Goal: Information Seeking & Learning: Learn about a topic

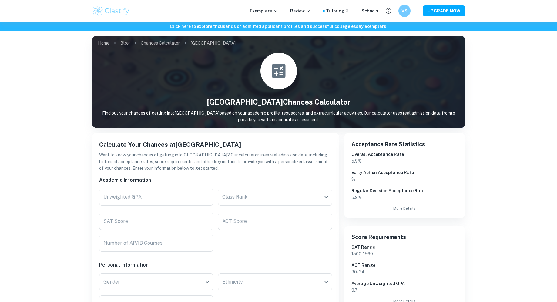
scroll to position [128, 0]
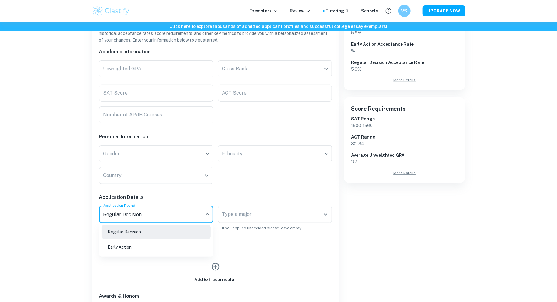
click at [168, 196] on body "We value your privacy We use cookies to enhance your browsing experience, serve…" at bounding box center [278, 44] width 557 height 302
click at [162, 252] on li "Early Action" at bounding box center [156, 247] width 109 height 14
click at [229, 209] on div "Type a major Type a major" at bounding box center [275, 214] width 114 height 17
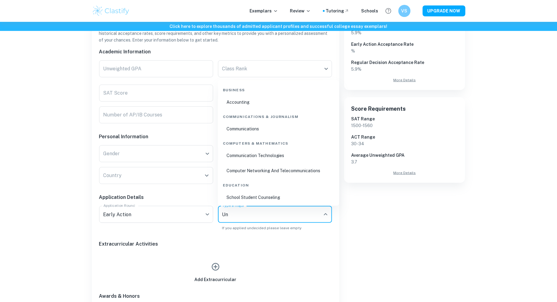
type input "U"
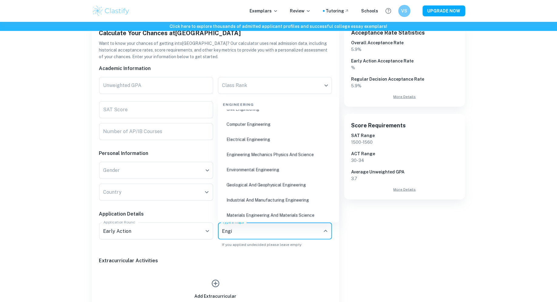
scroll to position [0, 0]
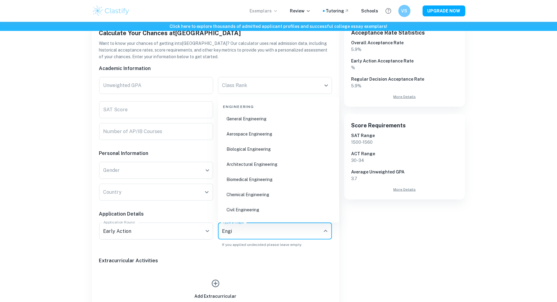
type input "Engi"
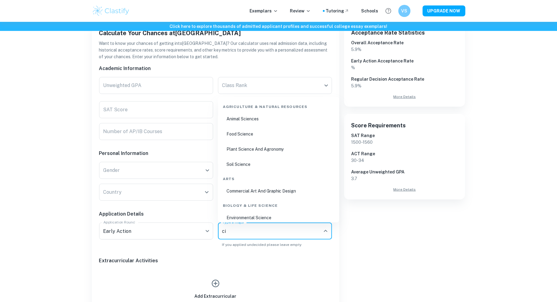
type input "c"
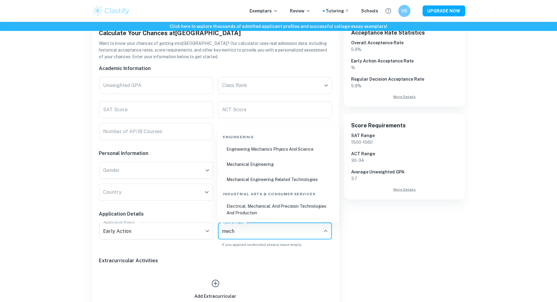
click at [303, 164] on li "Mechanical Engineering" at bounding box center [279, 165] width 117 height 14
type input "mech"
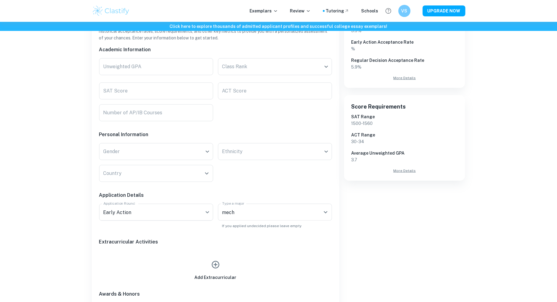
scroll to position [36, 0]
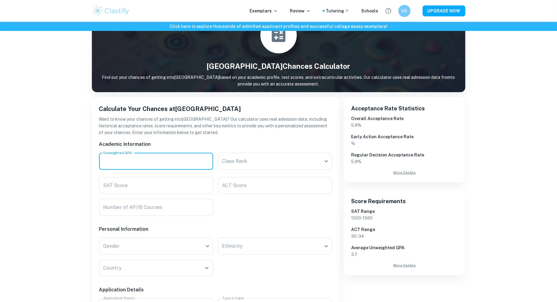
click at [190, 160] on input "Unweighted GPA" at bounding box center [156, 161] width 114 height 17
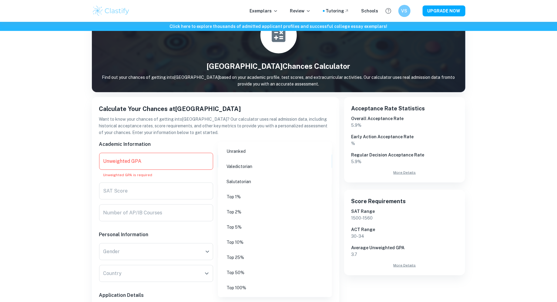
click at [243, 169] on body "We value your privacy We use cookies to enhance your browsing experience, serve…" at bounding box center [278, 137] width 557 height 302
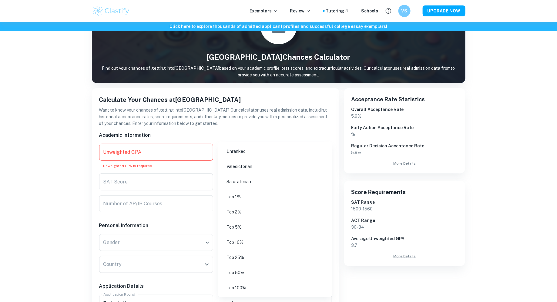
scroll to position [55, 0]
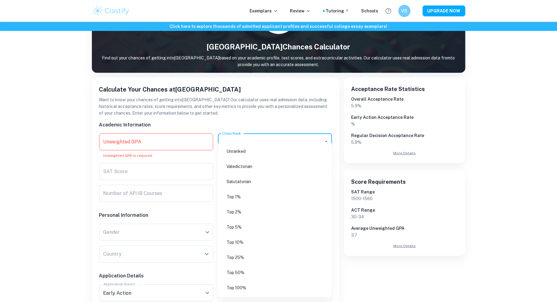
click at [257, 151] on li "Unranked" at bounding box center [275, 151] width 109 height 14
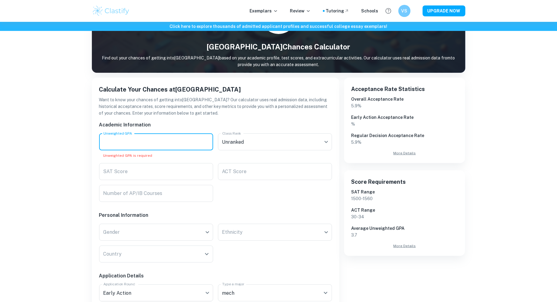
click at [182, 147] on input "Unweighted GPA" at bounding box center [156, 142] width 114 height 17
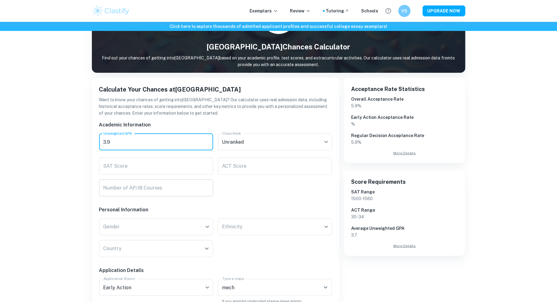
type input "3.9"
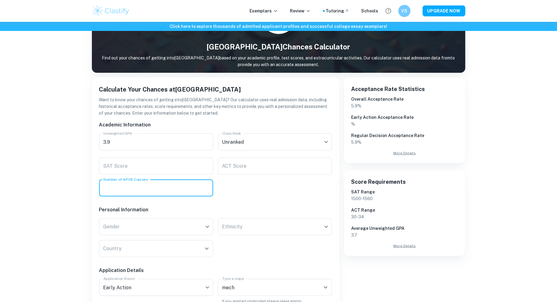
click at [164, 187] on input "Number of AP/IB Courses" at bounding box center [156, 188] width 114 height 17
click at [210, 192] on input "6" at bounding box center [156, 188] width 114 height 17
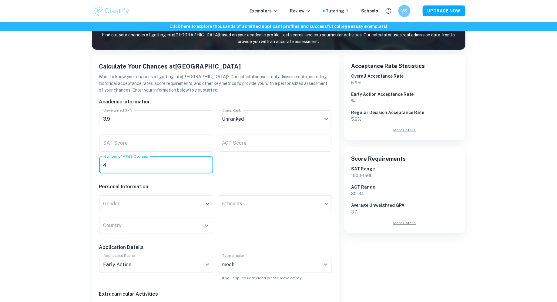
type input "4"
click at [284, 158] on div "Academic Information Unweighted GPA 3.9 Unweighted GPA Class Rank Unranked Clas…" at bounding box center [213, 252] width 238 height 319
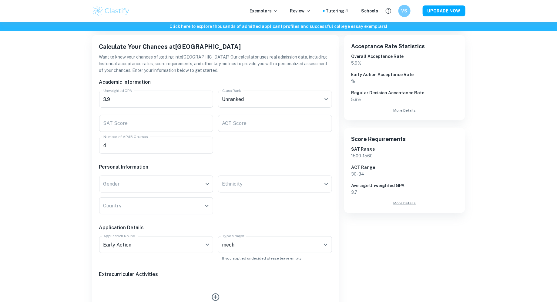
scroll to position [104, 0]
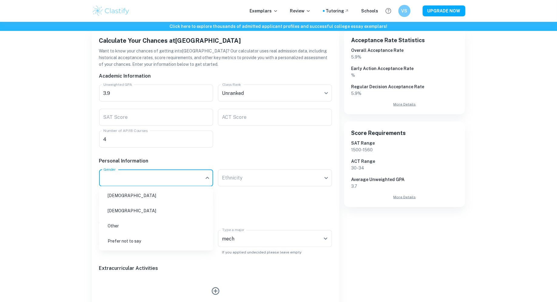
click at [206, 180] on body "We value your privacy We use cookies to enhance your browsing experience, serve…" at bounding box center [278, 69] width 557 height 302
click at [186, 195] on li "[DEMOGRAPHIC_DATA]" at bounding box center [156, 196] width 109 height 14
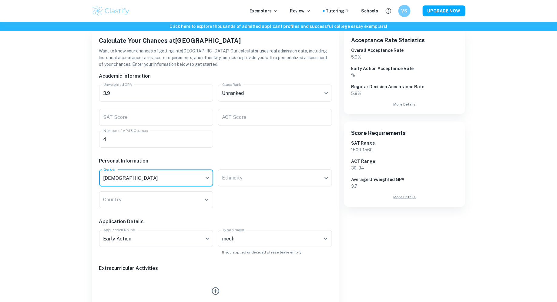
click at [280, 179] on body "We value your privacy We use cookies to enhance your browsing experience, serve…" at bounding box center [278, 69] width 557 height 302
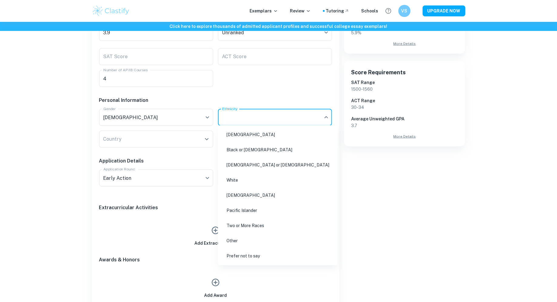
scroll to position [165, 0]
drag, startPoint x: 257, startPoint y: 244, endPoint x: 254, endPoint y: 253, distance: 9.1
click at [254, 253] on ul "[DEMOGRAPHIC_DATA] or [DEMOGRAPHIC_DATA] [DEMOGRAPHIC_DATA] or [DEMOGRAPHIC_DAT…" at bounding box center [278, 195] width 120 height 140
click at [245, 252] on li "Prefer not to say" at bounding box center [278, 256] width 115 height 14
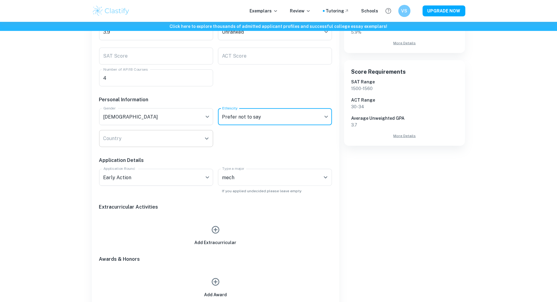
click at [168, 134] on input "Country" at bounding box center [152, 139] width 100 height 12
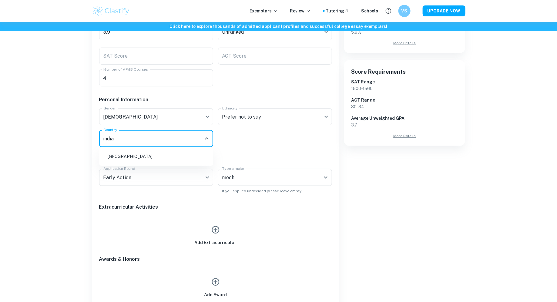
click at [178, 156] on li "[GEOGRAPHIC_DATA]" at bounding box center [156, 157] width 109 height 14
type input "india"
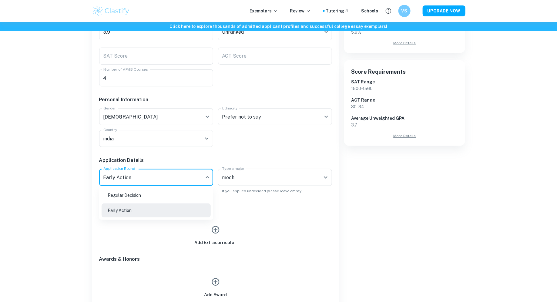
click at [190, 159] on body "We value your privacy We use cookies to enhance your browsing experience, serve…" at bounding box center [278, 7] width 557 height 302
click at [157, 212] on li "Early Action" at bounding box center [156, 211] width 109 height 14
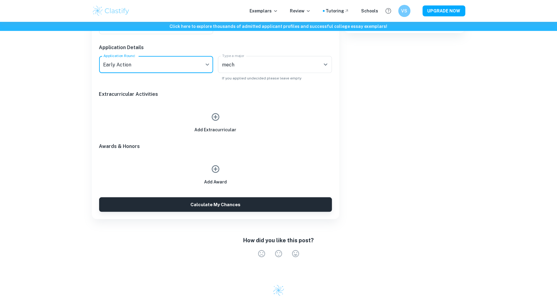
scroll to position [219, 0]
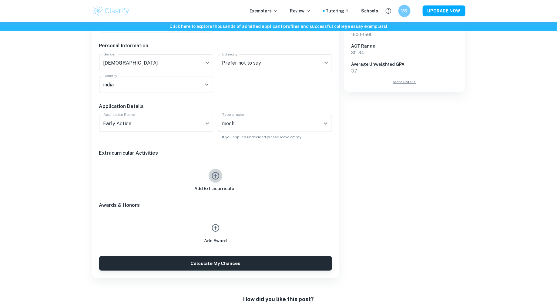
click at [214, 176] on icon "button" at bounding box center [215, 175] width 9 height 9
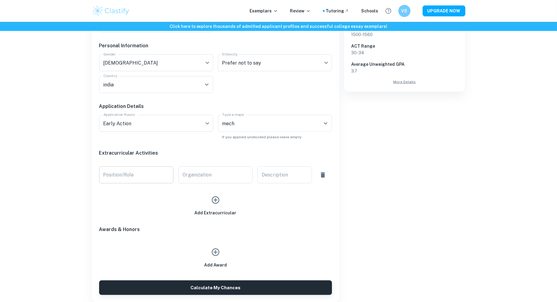
click at [129, 177] on input "Position/Role" at bounding box center [136, 175] width 74 height 17
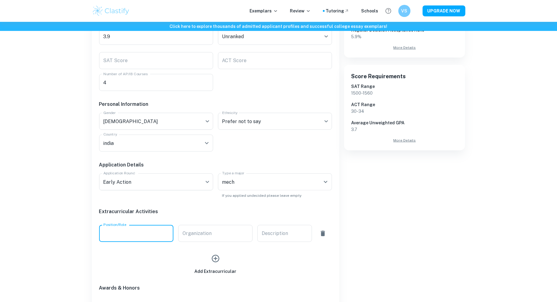
scroll to position [156, 0]
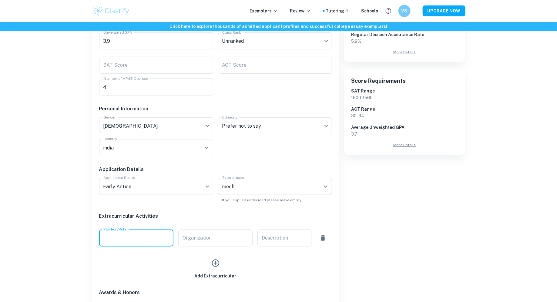
paste input "Founder, Head Of Maintenance & Control System"
type input "Founder, Head Of Maintenance & Control System"
click at [214, 247] on div "Add Extracurricular" at bounding box center [213, 263] width 238 height 33
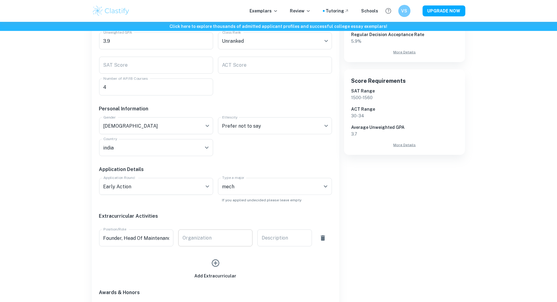
click at [218, 240] on input "Organization" at bounding box center [215, 238] width 74 height 17
click at [239, 232] on input "Organization" at bounding box center [215, 238] width 74 height 17
paste input "FRC Team KAIZEN- JPIS (Founded 1st team from [GEOGRAPHIC_DATA], 7th in [GEOGRAP…"
type input "FRC Team KAIZEN- JPIS (Founded 1st team from [GEOGRAPHIC_DATA], 7th in [GEOGRAP…"
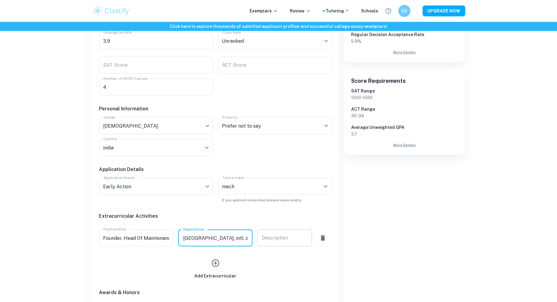
scroll to position [0, 0]
click at [299, 240] on textarea "Description" at bounding box center [285, 238] width 46 height 7
click at [289, 234] on div "x Description" at bounding box center [285, 238] width 55 height 17
paste textarea "Rallied school mgmt. & mentors, secured resources, built team, and drove match …"
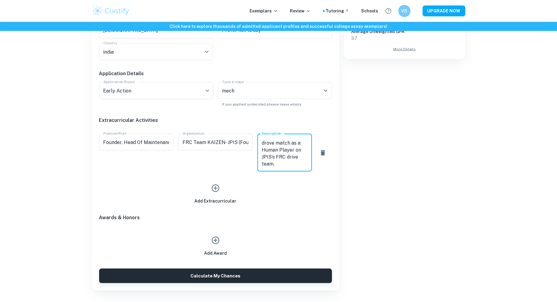
scroll to position [254, 0]
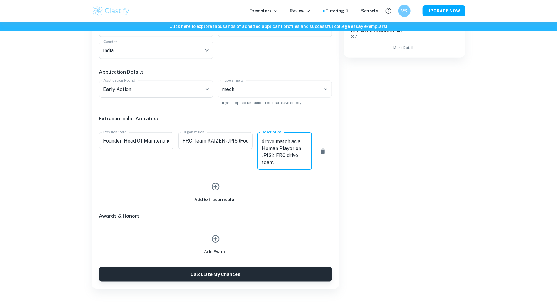
type textarea "Rallied school mgmt. & mentors, secured resources, built team, and drove match …"
click at [210, 189] on button "button" at bounding box center [216, 187] width 14 height 14
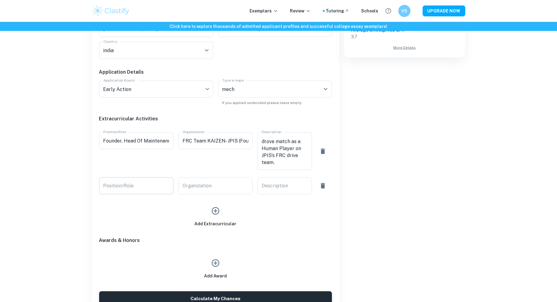
click at [147, 187] on input "Position/Role" at bounding box center [136, 186] width 74 height 17
paste input "Boards4Change: President, activist & changemaker"
type input "Boards4Change: President, activist & changemaker"
click at [216, 181] on input "Organization" at bounding box center [215, 186] width 74 height 17
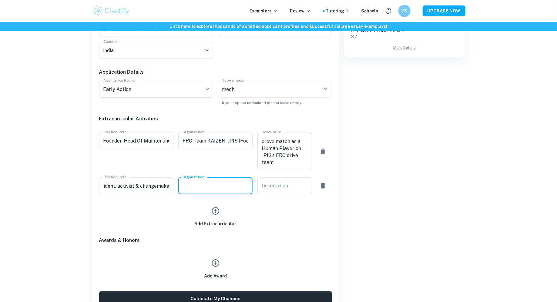
scroll to position [0, 0]
paste input "Non-profit recycling hoardings to school supplies; upskilling 100+ women jail i…"
type input "Non-profit recycling hoardings to school supplies; upskilling 100+ women jail i…"
click at [284, 189] on textarea "Description" at bounding box center [285, 186] width 46 height 7
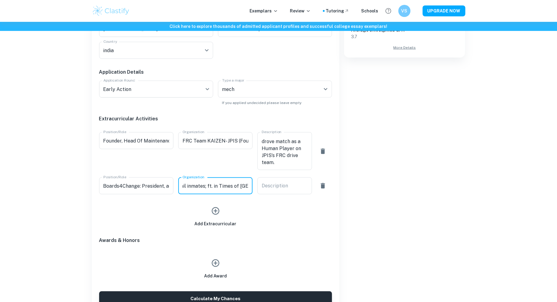
scroll to position [0, 0]
paste textarea "Distributed 2K+ schoolbags; 100+ vertical libraries; reached 70+ schools; funde…"
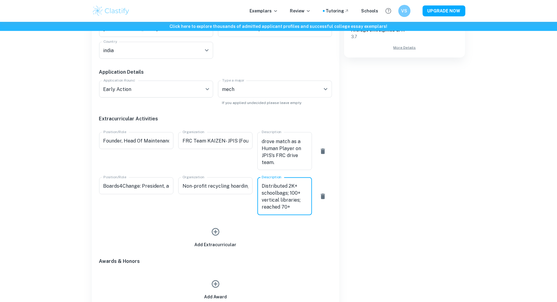
type textarea "Distributed 2K+ schoolbags; 100+ vertical libraries; reached 70+ schools; funde…"
click at [217, 232] on icon "button" at bounding box center [215, 232] width 9 height 9
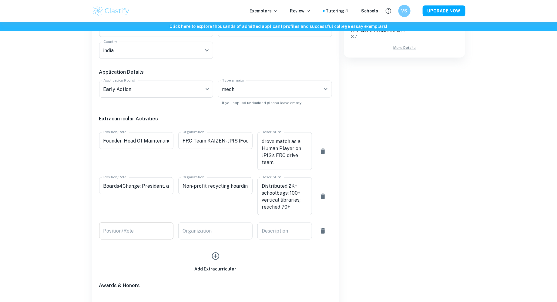
click at [144, 233] on input "Position/Role" at bounding box center [136, 231] width 74 height 17
paste input "Participant- Construction & Documentation Team"
type input "Participant- Construction & Documentation Team"
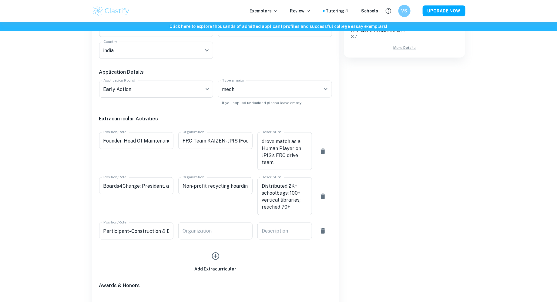
click at [190, 222] on div "Organization Organization" at bounding box center [213, 229] width 79 height 22
click at [193, 228] on input "Organization" at bounding box center [215, 231] width 74 height 17
paste input "Team Sigma- WRO & FTC- India & International"
type input "Team Sigma- WRO & FTC- India & International"
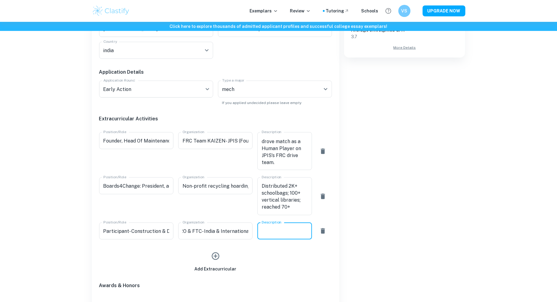
click at [295, 228] on textarea "Description" at bounding box center [285, 231] width 46 height 7
paste textarea "Built/tested robots & led docs (more will be mentioned); FTC Int’l Champions ([…"
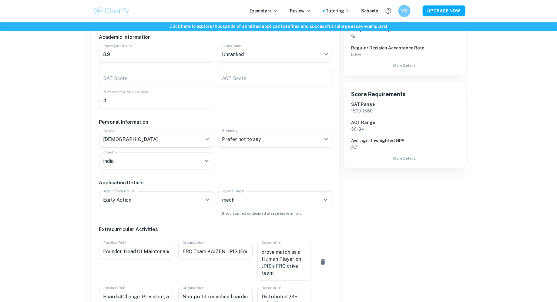
scroll to position [28, 0]
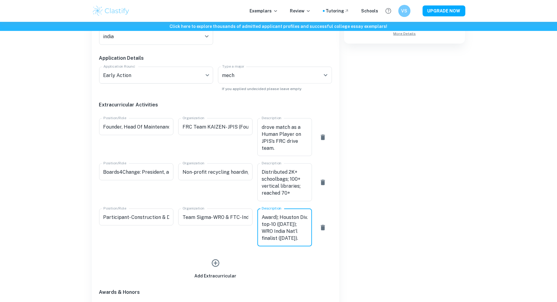
type textarea "Built/tested robots & led docs (more will be mentioned); FTC Int’l Champions ([…"
click at [215, 265] on icon "button" at bounding box center [215, 263] width 9 height 9
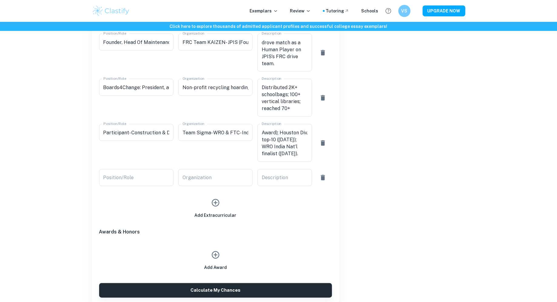
scroll to position [371, 0]
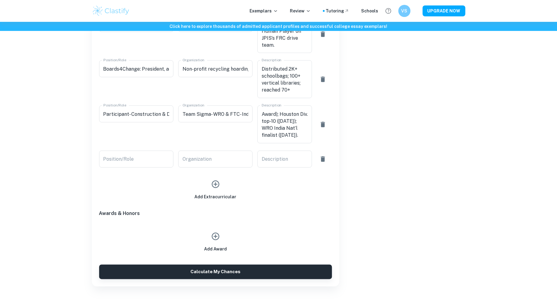
click at [132, 162] on input "Position/Role" at bounding box center [136, 159] width 74 height 17
paste input "Volunteer & Robotics Outreach Lead"
type input "Volunteer & Robotics Outreach Lead"
click at [223, 160] on input "Organization" at bounding box center [215, 159] width 74 height 17
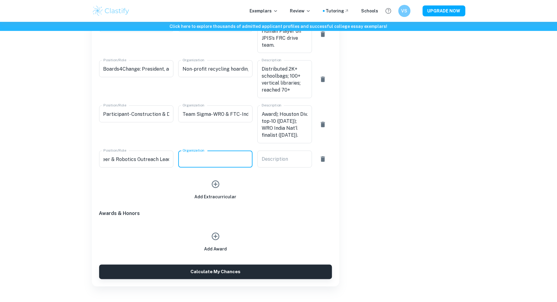
scroll to position [0, 0]
paste input "FRC & FTC Outreach- Robotics Community Service (JPIS & NGOs, [GEOGRAPHIC_DATA]/…"
type input "FRC & FTC Outreach- Robotics Community Service (JPIS & NGOs, [GEOGRAPHIC_DATA]/…"
click at [287, 158] on textarea "Description" at bounding box center [285, 159] width 46 height 7
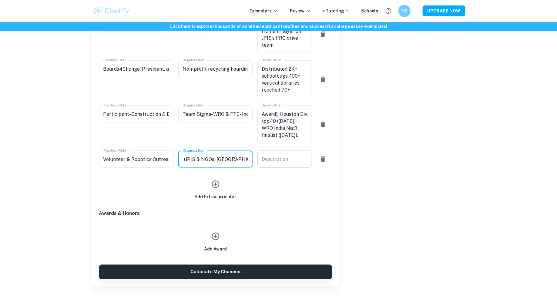
scroll to position [0, 0]
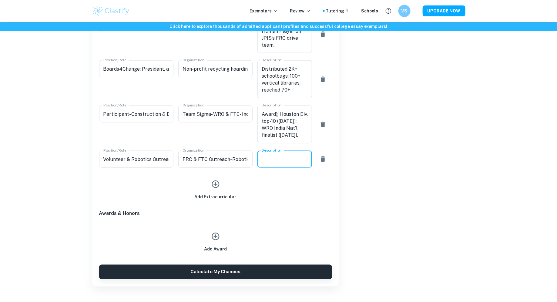
paste textarea "Raised ₹2.25L ($2.65K) to build a rural lab (1000+ students); led 20+ NGO works…"
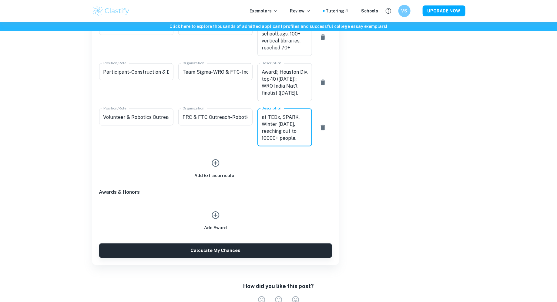
scroll to position [49, 0]
type textarea "Raised ₹2.25L ($2.65K) to build a rural lab (1000+ students); led 20+ NGO works…"
click at [221, 158] on div "Add Extracurricular" at bounding box center [216, 167] width 42 height 23
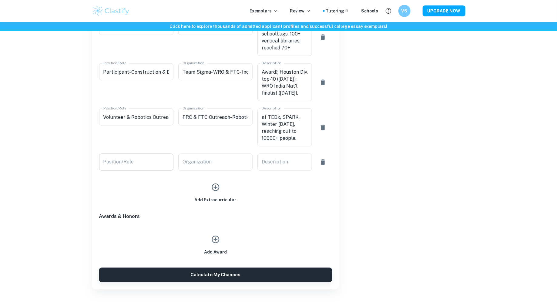
click at [144, 159] on input "Position/Role" at bounding box center [136, 162] width 74 height 17
paste input "Author"
type input "Author"
click at [196, 161] on input "Organization" at bounding box center [215, 162] width 74 height 17
paste input "American Journal of Student Research- Published Paper on Autonomous Weapon Syst…"
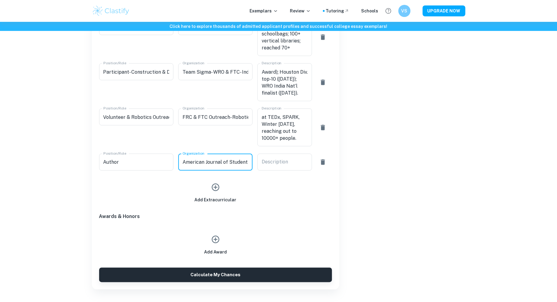
scroll to position [0, 135]
type input "American Journal of Student Research- Published Paper on Autonomous Weapon Syst…"
click at [292, 160] on textarea "Description" at bounding box center [285, 162] width 46 height 7
paste textarea "Immersed in a peer-reviewed paper on Autonomous Weapon Systems; analysed tech, …"
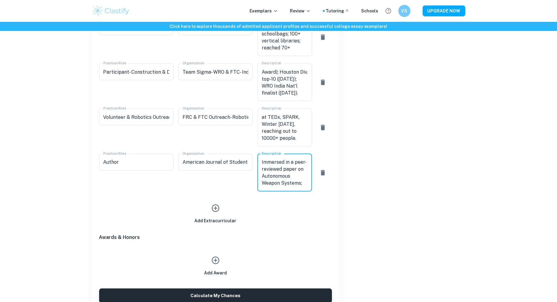
scroll to position [48, 0]
type textarea "Immersed in a peer-reviewed paper on Autonomous Weapon Systems; analysed tech, …"
click at [220, 211] on icon "button" at bounding box center [215, 208] width 9 height 9
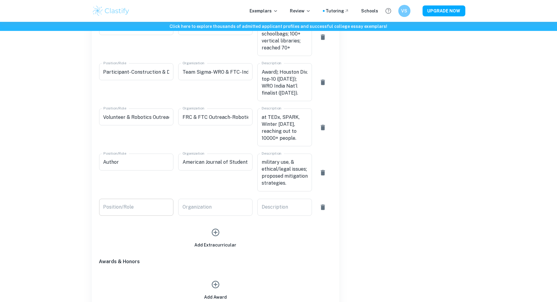
click at [147, 209] on input "Position/Role" at bounding box center [136, 207] width 74 height 17
paste input "R&D Intern"
type input "R&D Intern"
click at [185, 208] on input "Organization" at bounding box center [215, 207] width 74 height 17
paste input "Paras Defence & MedTech Life- Defence & Healthcare"
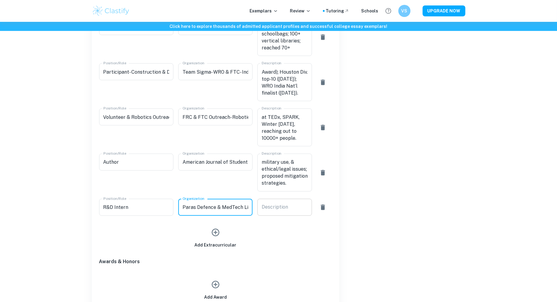
scroll to position [0, 55]
type input "Paras Defence & MedTech Life- Defence & Healthcare"
click at [277, 209] on textarea "Description" at bounding box center [285, 207] width 46 height 7
paste textarea "At Paras Defence, worked on drones/UAVs, stealth & jammer tech; at MedTech, des…"
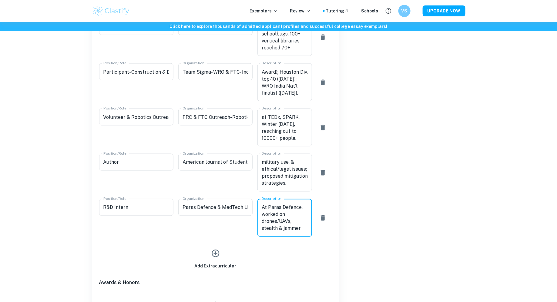
scroll to position [34, 0]
type textarea "At Paras Defence, worked on drones/UAVs, stealth & jammer tech; at MedTech, des…"
click at [208, 255] on div "Add Extracurricular" at bounding box center [216, 258] width 42 height 23
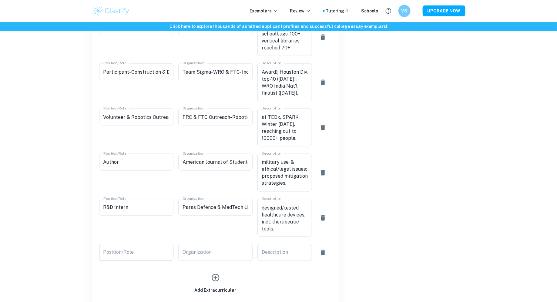
click at [129, 257] on input "Position/Role" at bounding box center [136, 252] width 74 height 17
paste input "At Paras Defence, worked on drones/UAVs, stealth & jammer tech; at MedTech, des…"
type input "At Paras Defence, worked on drones/UAVs, stealth & jammer tech; at MedTech, des…"
click at [190, 255] on input "Organization" at bounding box center [215, 252] width 74 height 17
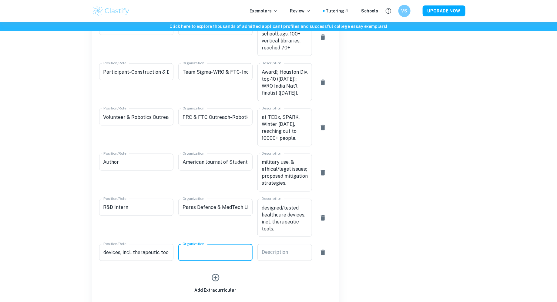
scroll to position [0, 0]
paste input "Temple Automation Project (mentored by CMU & IIM engineers; applied robotics to…"
type input "Temple Automation Project (mentored by CMU & IIM engineers; applied robotics to…"
click at [281, 249] on textarea "Description" at bounding box center [285, 252] width 46 height 7
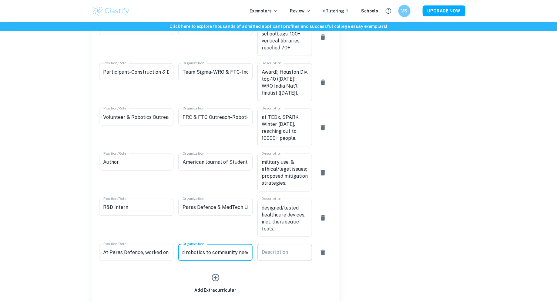
scroll to position [0, 0]
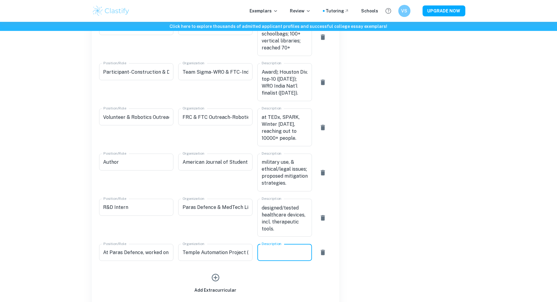
paste textarea "Co-designed & tested robotic cattle-feed transporter for [DEMOGRAPHIC_DATA] tem…"
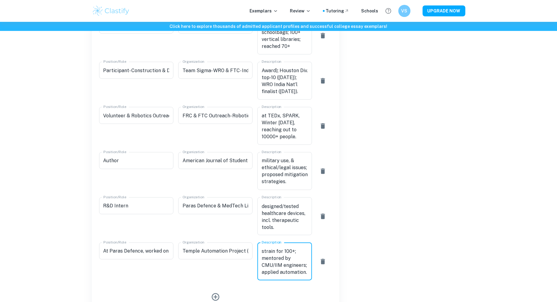
scroll to position [465, 0]
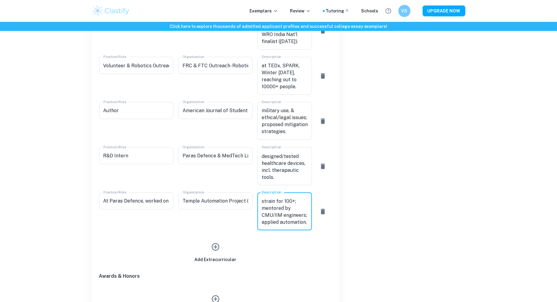
type textarea "Co-designed & tested robotic cattle-feed transporter for [DEMOGRAPHIC_DATA] tem…"
click at [213, 247] on icon "button" at bounding box center [215, 247] width 9 height 9
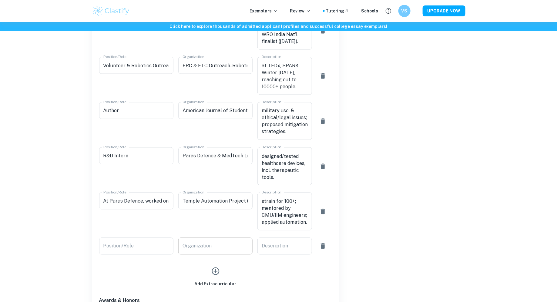
click at [227, 252] on input "Organization" at bounding box center [215, 246] width 74 height 17
click at [149, 249] on input "Position/Role" at bounding box center [136, 246] width 74 height 17
paste input "[GEOGRAPHIC_DATA] London- Speech & Drama (5 yrs, Distinction in all 4 grades)"
type input "[GEOGRAPHIC_DATA] London- Speech & Drama (5 yrs, Distinction in all 4 grades)"
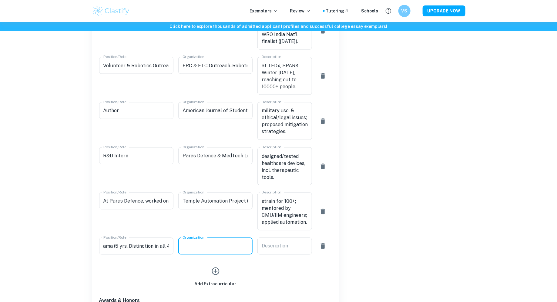
scroll to position [0, 0]
click at [197, 249] on input "Organization" at bounding box center [215, 246] width 74 height 17
paste input "[GEOGRAPHIC_DATA] London- Speech & Drama (5 yrs, Distinction in all 4 grades)"
type input "[GEOGRAPHIC_DATA] London- Speech & Drama (5 yrs, Distinction in all 4 grades)"
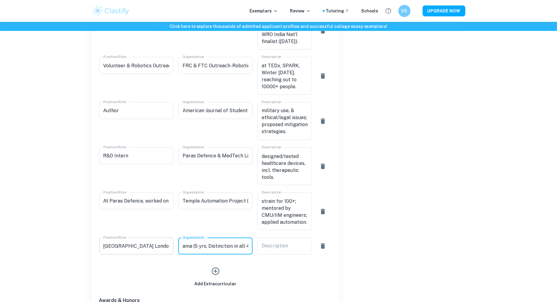
scroll to position [0, 0]
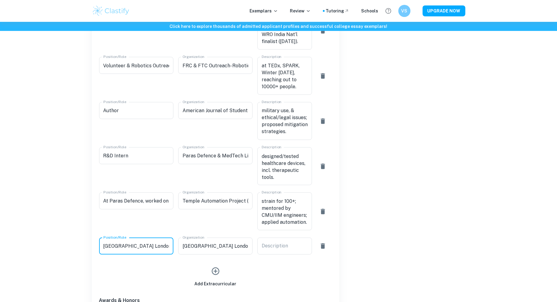
click at [154, 250] on input "[GEOGRAPHIC_DATA] London- Speech & Drama (5 yrs, Distinction in all 4 grades)" at bounding box center [136, 246] width 74 height 17
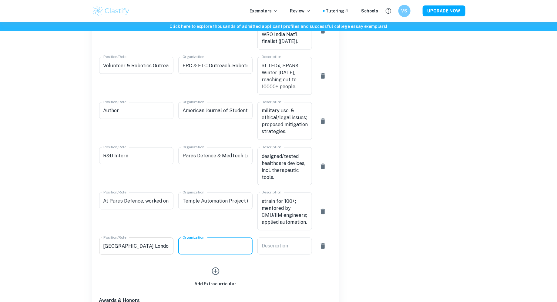
paste input "[GEOGRAPHIC_DATA] London- Speech & Drama (5 yrs, Distinction in all 4 grades)"
type input "[GEOGRAPHIC_DATA] London- Speech & Drama (5 yrs, Distinction in all 4 grades)"
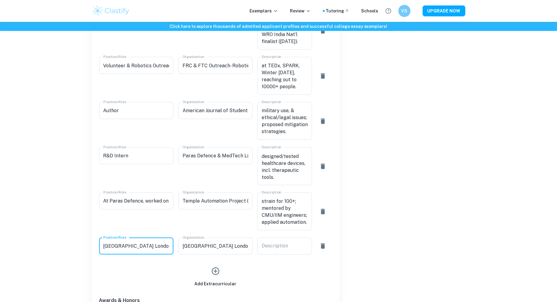
click at [158, 247] on input "[GEOGRAPHIC_DATA] London- Speech & Drama (5 yrs, Distinction in all 4 grades)" at bounding box center [136, 246] width 74 height 17
type input "T"
paste input "Earned 4 Trinity Speech & Drama distinctions (incl. 89/100 Grade 4); built publ…"
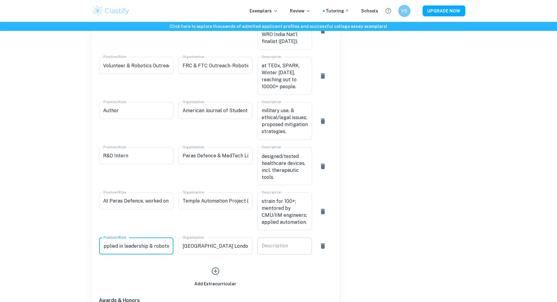
type input "Student"
click at [303, 248] on textarea "Description" at bounding box center [285, 246] width 46 height 7
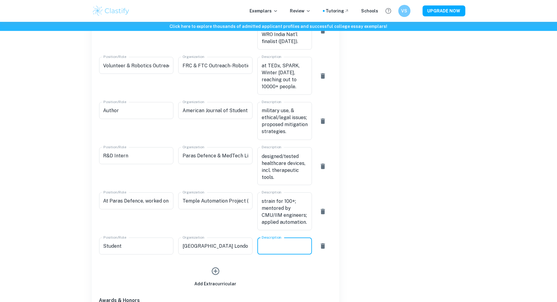
paste textarea "Earned 4 Trinity Speech & Drama distinctions (incl. 89/100 Grade 4); built publ…"
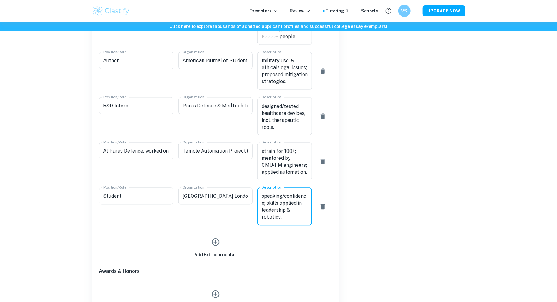
scroll to position [570, 0]
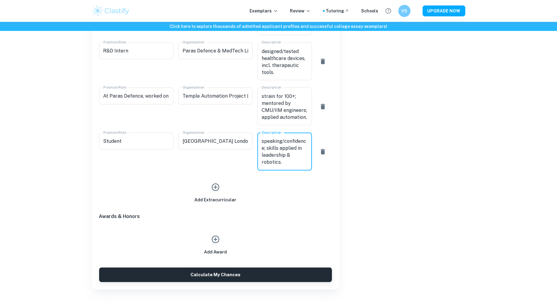
type textarea "Earned 4 Trinity Speech & Drama distinctions (incl. 89/100 Grade 4); built publ…"
click at [224, 188] on div "Add Extracurricular" at bounding box center [216, 191] width 42 height 23
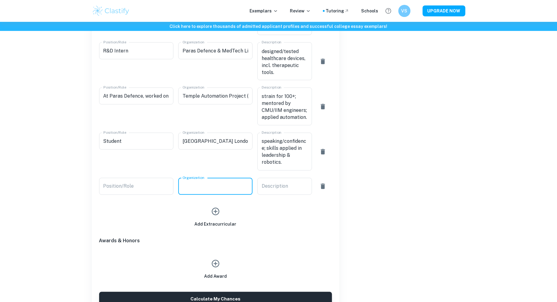
click at [221, 188] on input "Organization" at bounding box center [215, 186] width 74 height 17
click at [154, 188] on input "Position/Role" at bounding box center [136, 186] width 74 height 17
paste input "Student Govt./Leadership"
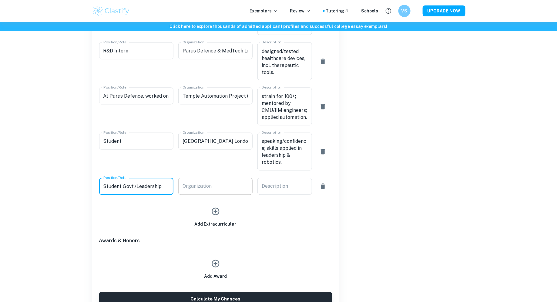
type input "Student Govt./Leadership"
click at [189, 184] on input "Organization" at bounding box center [215, 186] width 74 height 17
paste input "Green House Cultural Captain"
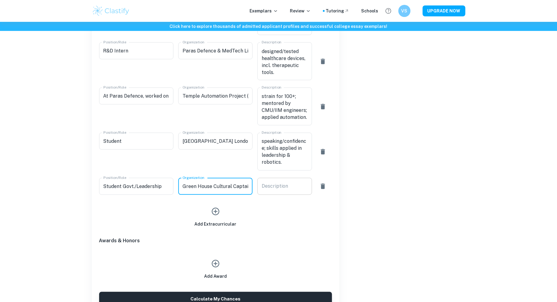
scroll to position [0, 1]
type input "Green House Cultural Captain"
click at [265, 183] on textarea "Description" at bounding box center [285, 186] width 46 height 7
paste textarea "[PERSON_NAME] Int’l School- Leadership & Community Service"
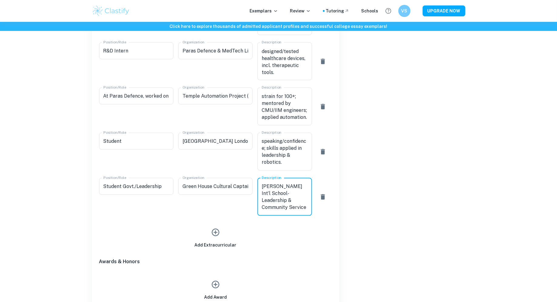
scroll to position [13, 0]
type textarea "[PERSON_NAME] Int’l School- Leadership & Community Service"
click at [220, 234] on button "button" at bounding box center [216, 232] width 14 height 14
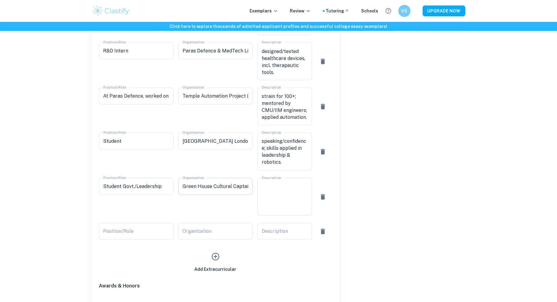
scroll to position [0, 0]
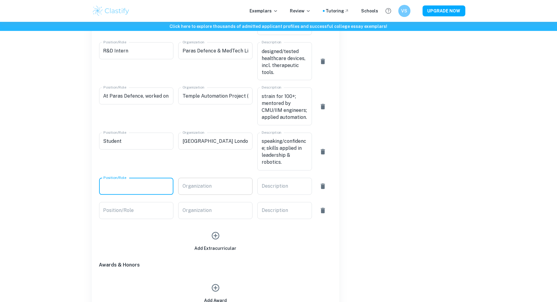
click at [223, 192] on input "Organization" at bounding box center [215, 186] width 74 height 17
paste input "[PERSON_NAME] Int’l School- Leadership & Community Service"
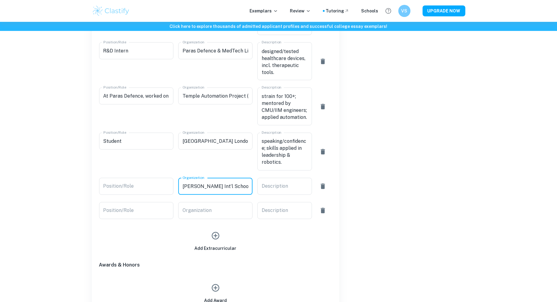
scroll to position [0, 75]
type input "[PERSON_NAME] Int’l School- Leadership & Community Service"
click at [142, 187] on input "Position/Role" at bounding box center [136, 186] width 74 height 17
paste input "Green House Cultural Captain"
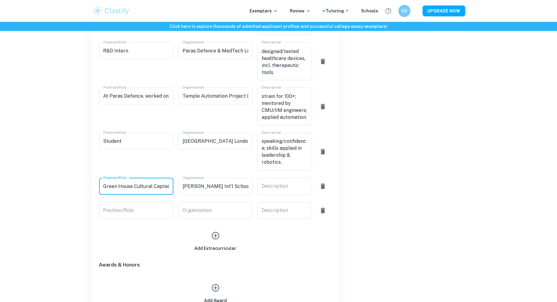
scroll to position [0, 1]
type input "Green House Cultural Captain"
click at [268, 182] on div "x Description" at bounding box center [285, 186] width 55 height 17
paste textarea "Led/volunteered in school & NGO events; coordinated logistics, supported 50+ ki…"
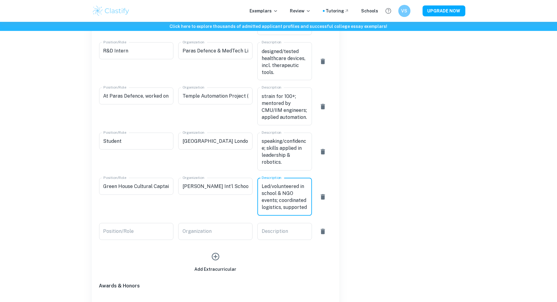
scroll to position [48, 0]
type textarea "Led/volunteered in school & NGO events; coordinated logistics, supported 50+ ki…"
click at [132, 232] on input "Position/Role" at bounding box center [136, 231] width 74 height 17
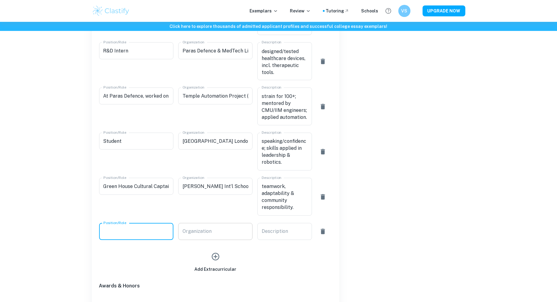
paste input "Participant- Guitarist & Athlete"
type input "Participant- Guitarist & Athlete"
click at [206, 235] on input "Organization" at bounding box center [215, 231] width 74 height 17
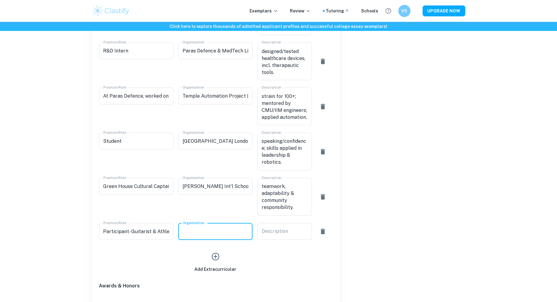
paste input "Personal Hobbies- Guitar, Football, Cricket, Fitness, F1"
type input "Personal Hobbies- Guitar, Football, Cricket, Fitness, F1"
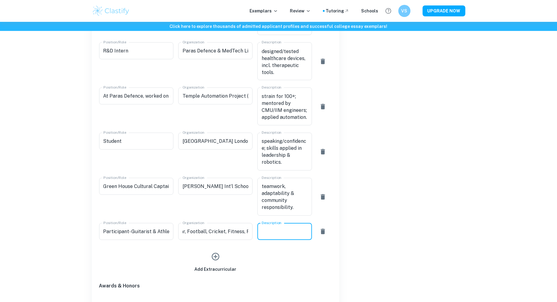
click at [287, 230] on textarea "Description" at bounding box center [285, 231] width 46 height 7
paste textarea "Played guitar since [DATE] (self-taught), as a creative outlet; play football/c…"
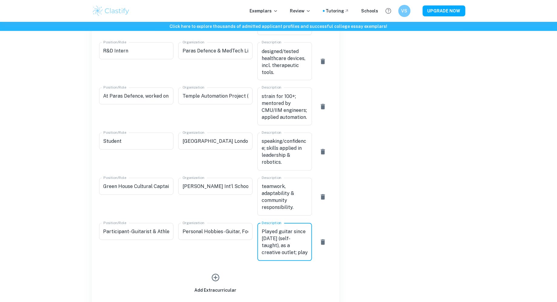
scroll to position [41, 0]
type textarea "Played guitar since [DATE] (self-taught), as a creative outlet; play football/c…"
click at [258, 261] on div "Add Extracurricular" at bounding box center [213, 277] width 238 height 33
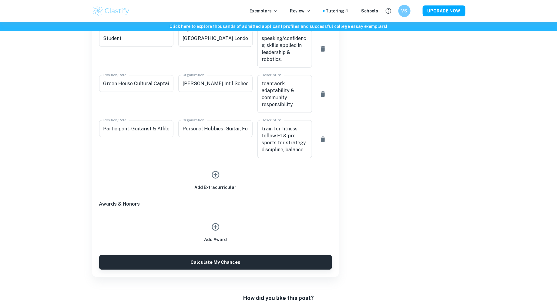
scroll to position [696, 0]
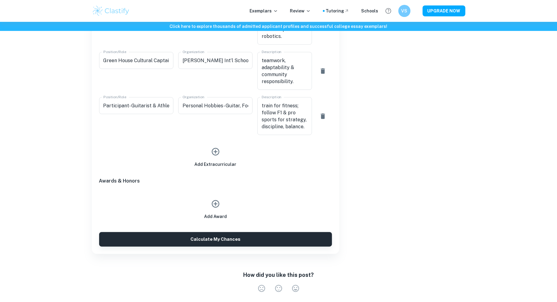
click at [213, 203] on icon "button" at bounding box center [215, 203] width 9 height 9
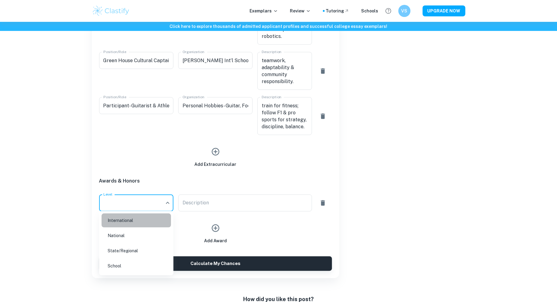
click at [151, 220] on li "International" at bounding box center [136, 221] width 69 height 14
type input "International"
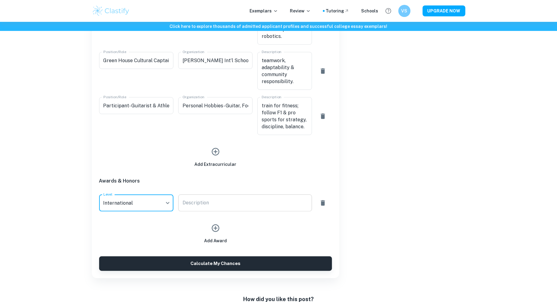
click at [207, 200] on textarea "Description" at bounding box center [245, 203] width 125 height 7
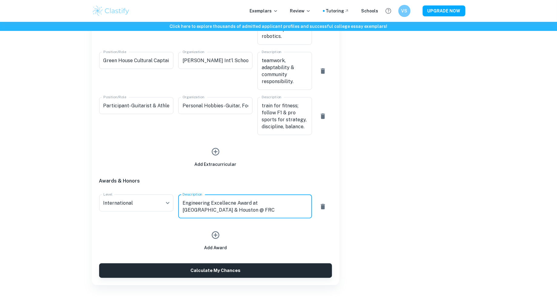
click at [222, 203] on textarea "Engineering Excellecne Award at [GEOGRAPHIC_DATA] & Houston @ FRC" at bounding box center [245, 207] width 125 height 14
type textarea "Engineering Excellence Award at [GEOGRAPHIC_DATA] & [GEOGRAPHIC_DATA] @ FRC"
click at [215, 233] on icon "button" at bounding box center [215, 235] width 9 height 9
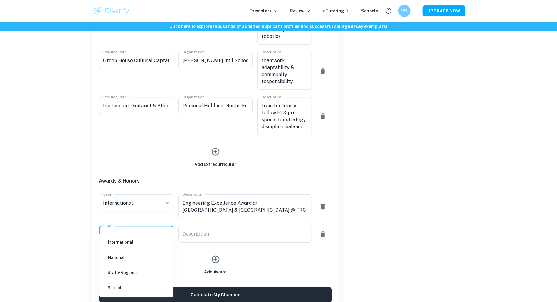
click at [146, 242] on li "International" at bounding box center [136, 242] width 69 height 14
type input "International"
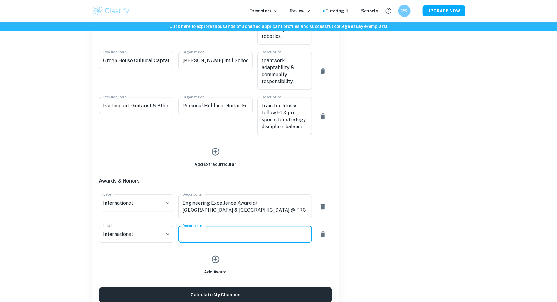
click at [198, 234] on textarea "Description" at bounding box center [245, 234] width 125 height 7
paste textarea "FTC Int’l Champions ([GEOGRAPHIC_DATA] [DATE], Inspire Award); Houston Div. top…"
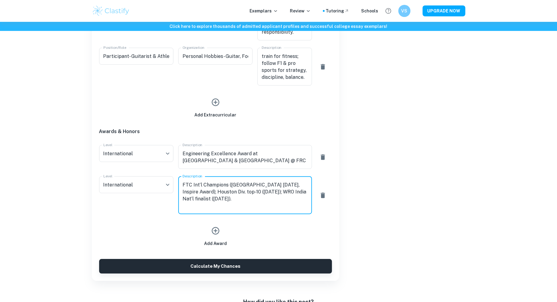
scroll to position [765, 0]
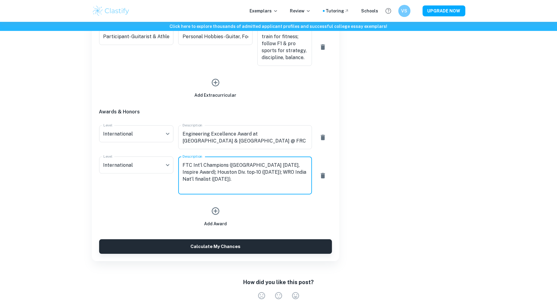
type textarea "FTC Int’l Champions ([GEOGRAPHIC_DATA] [DATE], Inspire Award); Houston Div. top…"
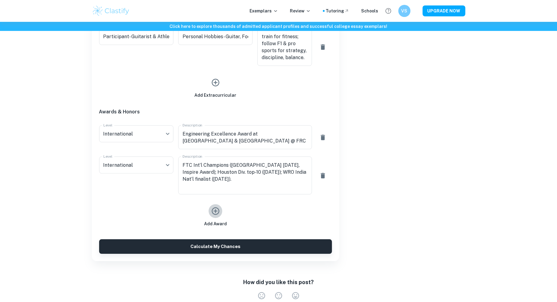
click at [218, 211] on icon "button" at bounding box center [215, 211] width 9 height 9
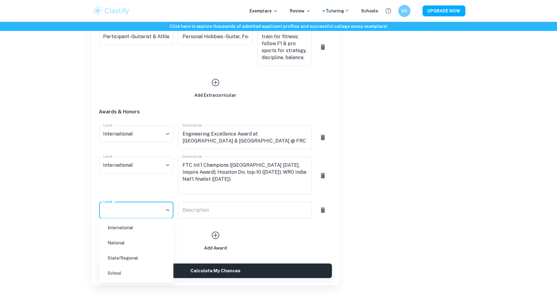
click at [155, 240] on li "National" at bounding box center [136, 243] width 69 height 14
type input "National"
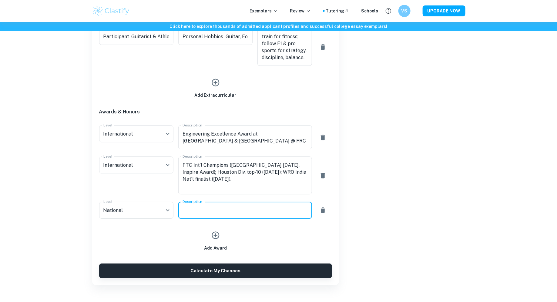
click at [197, 211] on textarea "Description" at bounding box center [245, 210] width 125 height 7
type textarea "Vice-President of India enorsed our FRC Team"
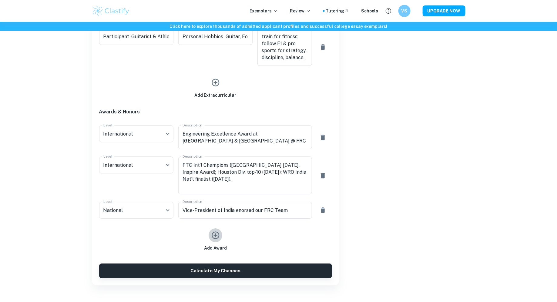
click at [214, 234] on icon "button" at bounding box center [215, 235] width 9 height 9
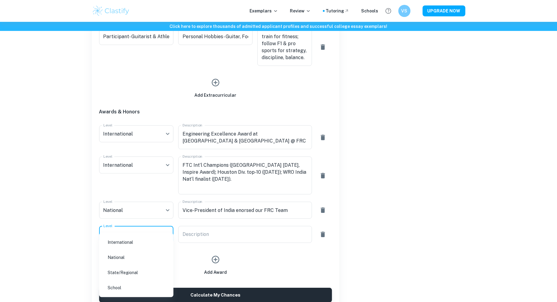
drag, startPoint x: 149, startPoint y: 242, endPoint x: 141, endPoint y: 256, distance: 16.6
click at [141, 257] on ul "International National State/Regional School" at bounding box center [136, 265] width 74 height 64
click at [141, 256] on li "National" at bounding box center [136, 258] width 69 height 14
type input "National"
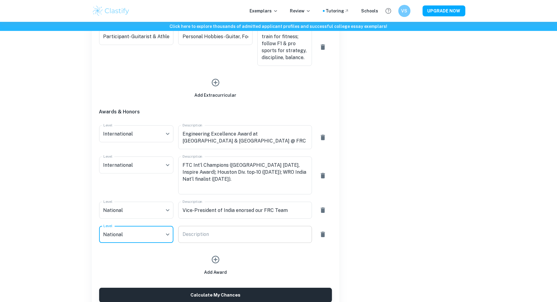
click at [189, 236] on textarea "Description" at bounding box center [245, 234] width 125 height 7
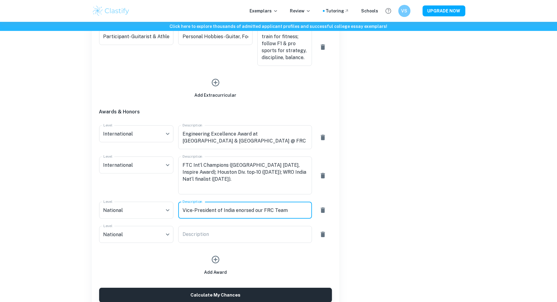
click at [239, 209] on textarea "Vice-President of India enorsed our FRC Team" at bounding box center [245, 210] width 125 height 7
type textarea "Vice-President of India endorsed our FRC Team"
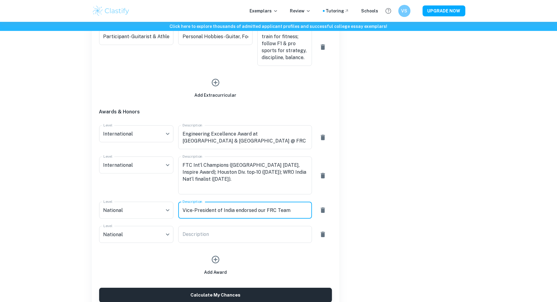
click at [254, 243] on div "Description x Description" at bounding box center [245, 234] width 134 height 17
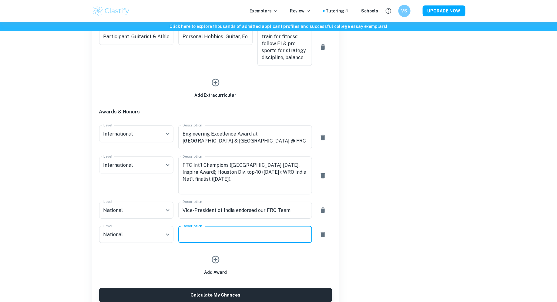
click at [256, 235] on textarea "Description" at bounding box center [245, 234] width 125 height 7
paste textarea "Endorsed by Minister of Youth Affairs, GOI;"
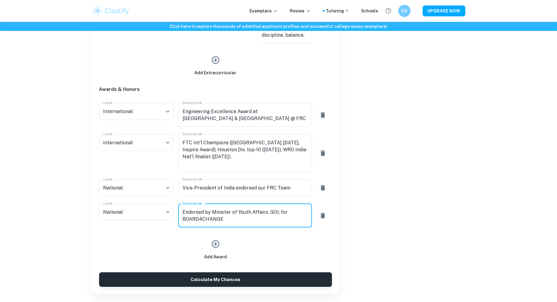
scroll to position [813, 0]
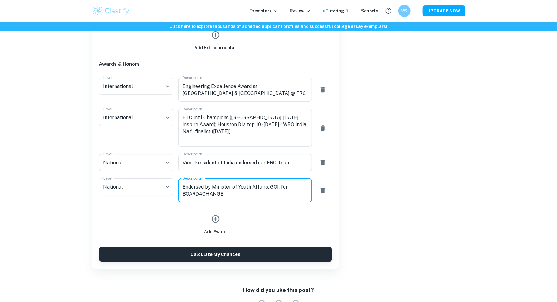
type textarea "Endorsed by Minister of Youth Affairs, GOI; for BOARD4CHANGE"
click at [217, 220] on icon "button" at bounding box center [215, 219] width 9 height 9
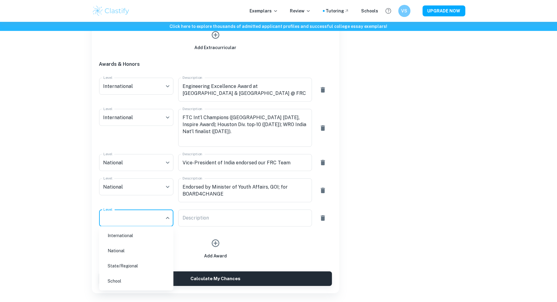
click at [147, 237] on li "International" at bounding box center [136, 236] width 69 height 14
type input "International"
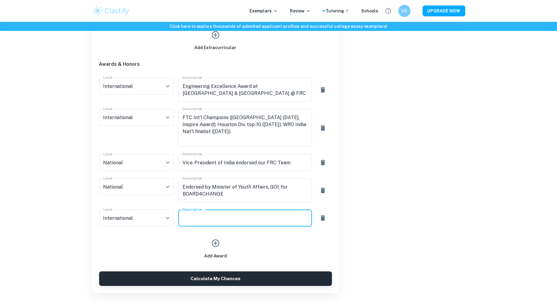
click at [200, 216] on textarea "Description" at bounding box center [245, 218] width 125 height 7
click at [249, 220] on textarea "Description" at bounding box center [245, 218] width 125 height 7
paste textarea "89/100 Grade 4"
click at [216, 220] on textarea "Trinity English. 89/100 Grade 4" at bounding box center [245, 218] width 125 height 7
click at [260, 220] on textarea "Trinity English 89/100 Grade 4" at bounding box center [245, 218] width 125 height 7
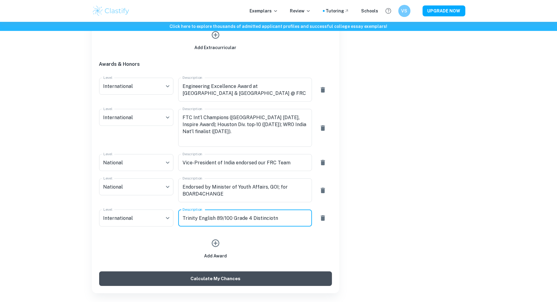
type textarea "Trinity English 89/100 Grade 4 Distinciotn"
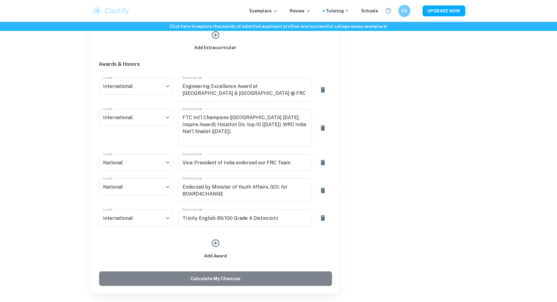
click at [291, 281] on button "Calculate My Chances" at bounding box center [215, 279] width 233 height 15
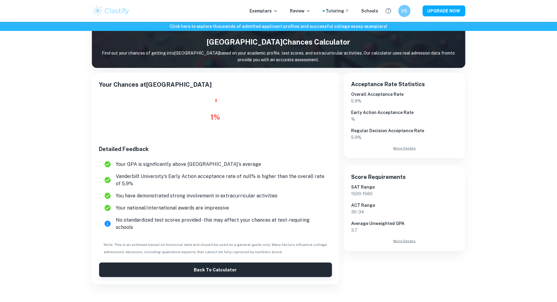
scroll to position [61, 0]
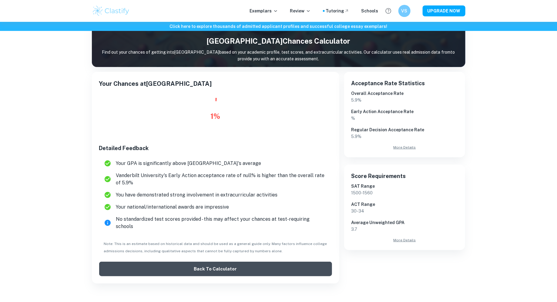
click at [306, 262] on button "Back to Calculator" at bounding box center [215, 269] width 233 height 15
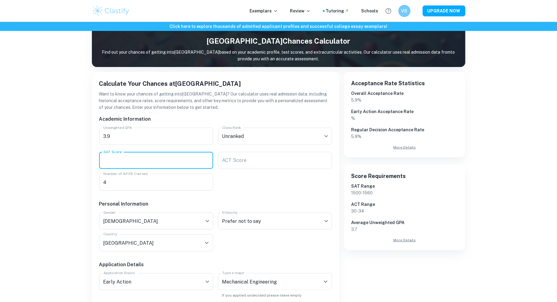
click at [171, 167] on input "SAT Score" at bounding box center [156, 160] width 114 height 17
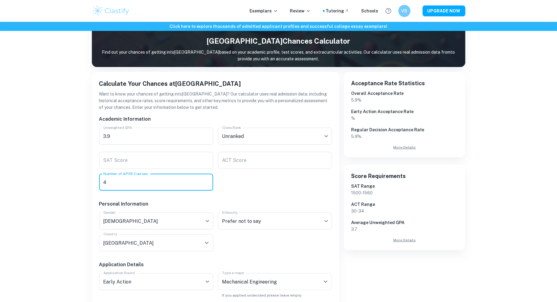
click at [191, 187] on input "4" at bounding box center [156, 182] width 114 height 17
type input "6"
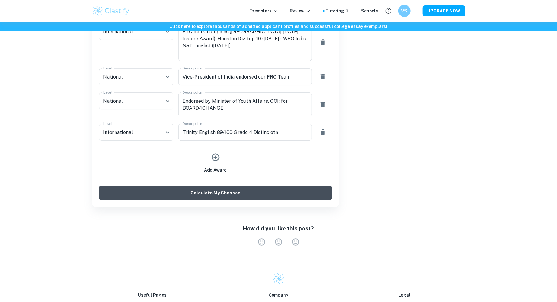
click at [233, 192] on button "Calculate My Chances" at bounding box center [215, 193] width 233 height 15
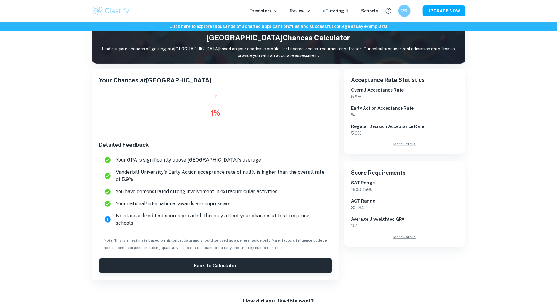
scroll to position [130, 0]
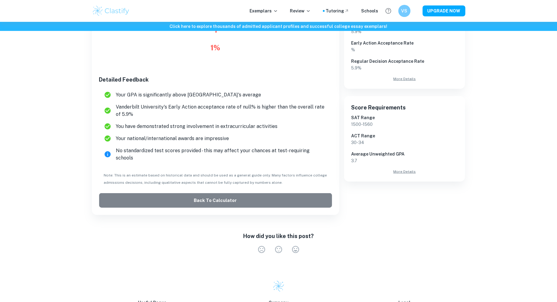
click at [236, 199] on button "Back to Calculator" at bounding box center [215, 200] width 233 height 15
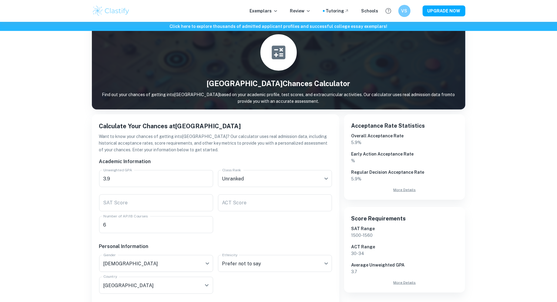
scroll to position [19, 0]
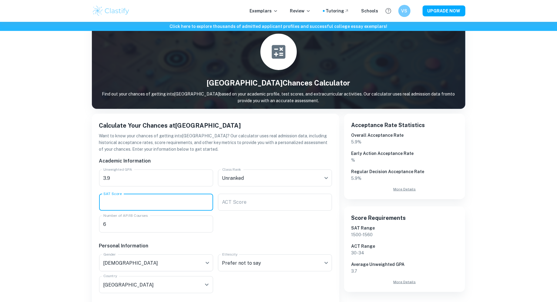
click at [174, 199] on input "SAT Score" at bounding box center [156, 202] width 114 height 17
type input "7"
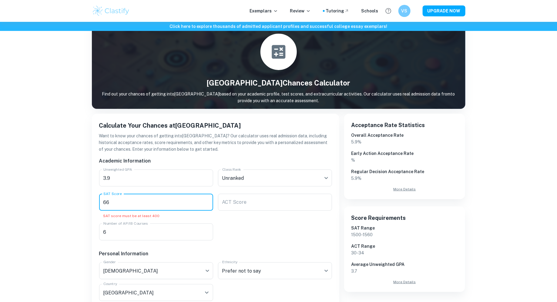
type input "6"
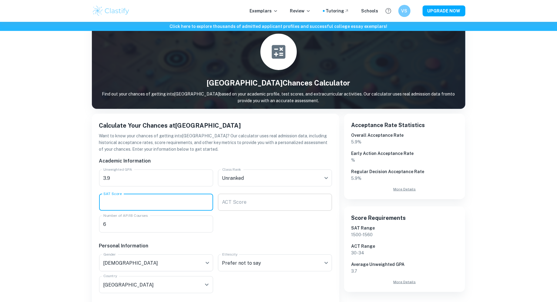
click at [271, 196] on input "ACT Score" at bounding box center [275, 202] width 114 height 17
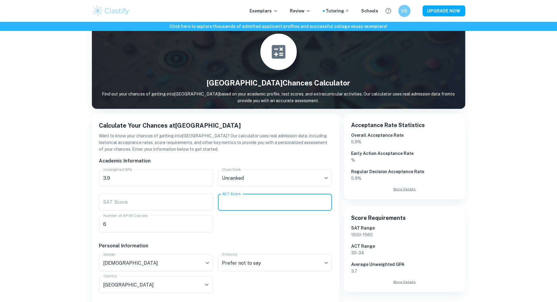
type input "0"
click at [260, 245] on h6 "Personal Information" at bounding box center [215, 245] width 233 height 7
click at [280, 205] on input "ACT Score" at bounding box center [275, 202] width 114 height 17
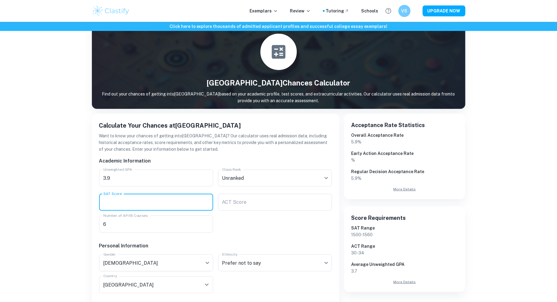
click at [178, 209] on input "SAT Score" at bounding box center [156, 202] width 114 height 17
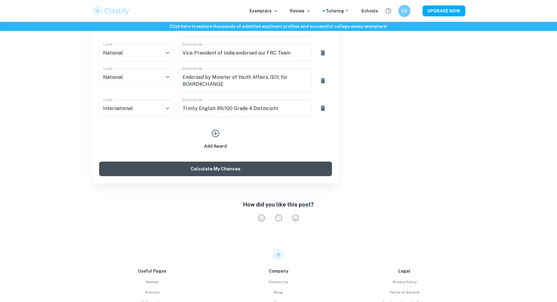
type input "1290"
click at [255, 169] on button "Calculate My Chances" at bounding box center [215, 169] width 233 height 15
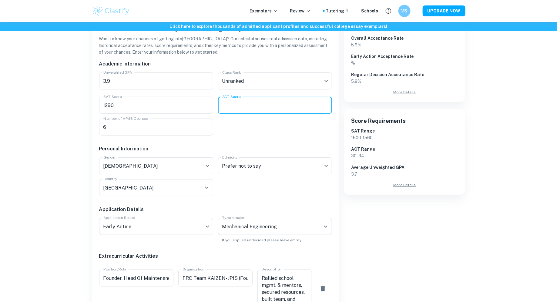
scroll to position [0, 0]
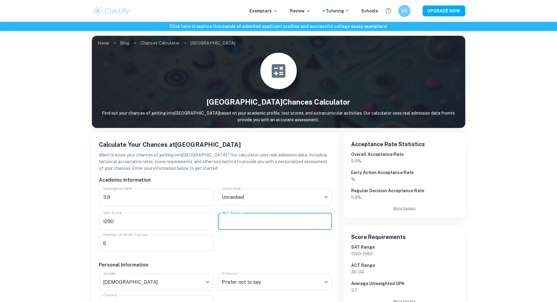
type input "1"
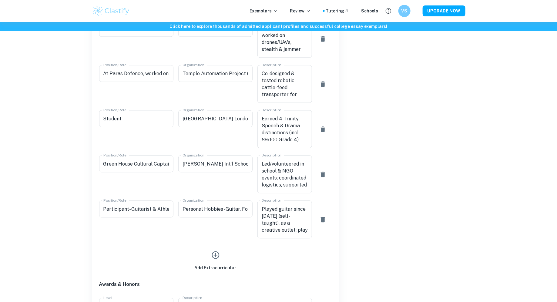
scroll to position [49, 0]
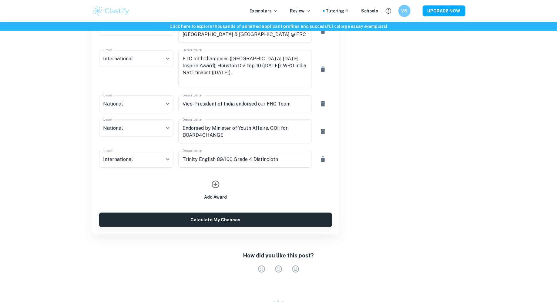
type input "27"
click at [228, 222] on button "Calculate My Chances" at bounding box center [215, 220] width 233 height 15
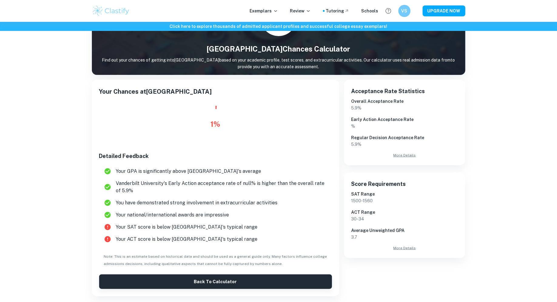
scroll to position [100, 0]
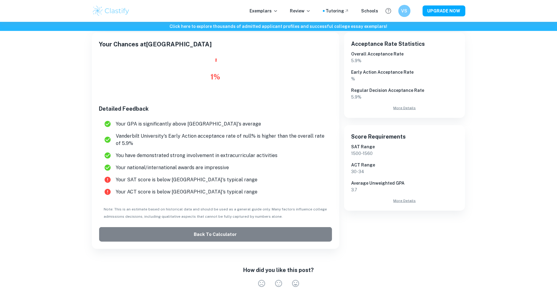
click at [228, 237] on button "Back to Calculator" at bounding box center [215, 234] width 233 height 15
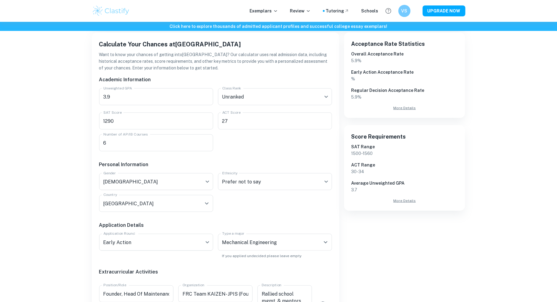
scroll to position [61, 0]
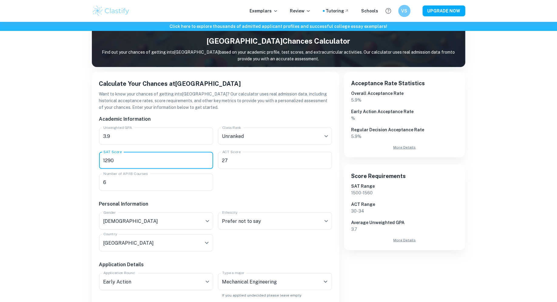
drag, startPoint x: 196, startPoint y: 162, endPoint x: 49, endPoint y: 161, distance: 146.9
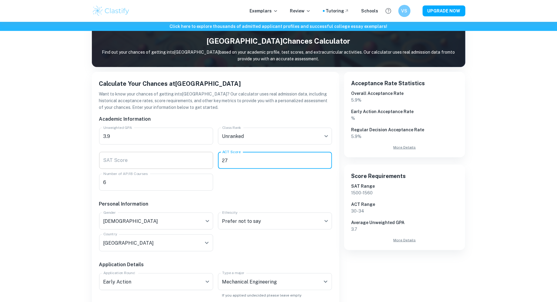
drag, startPoint x: 268, startPoint y: 165, endPoint x: 182, endPoint y: 162, distance: 85.6
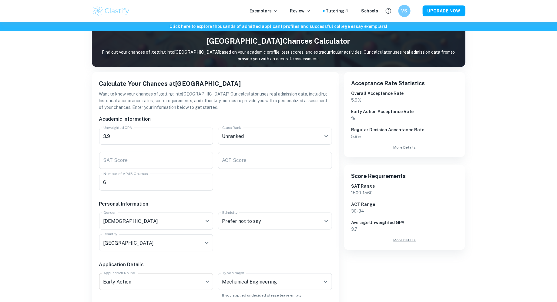
click at [184, 263] on body "We value your privacy We use cookies to enhance your browsing experience, serve…" at bounding box center [278, 112] width 557 height 302
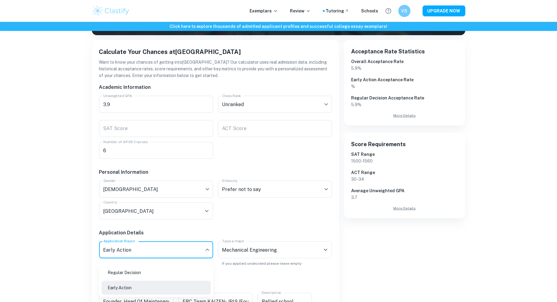
scroll to position [103, 0]
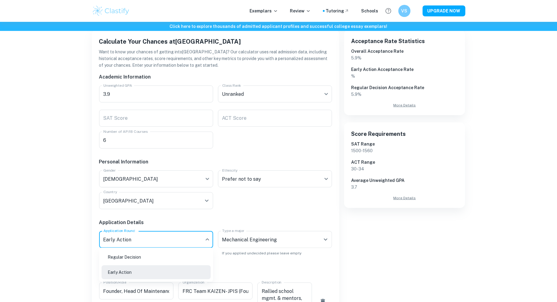
click at [251, 205] on div at bounding box center [278, 151] width 557 height 302
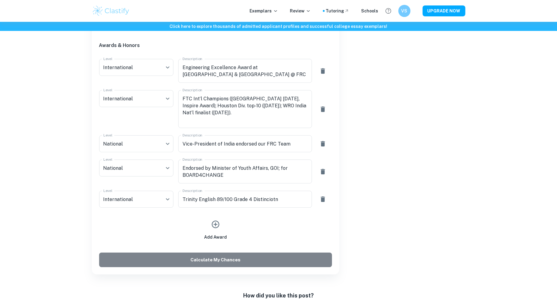
click at [255, 257] on button "Calculate My Chances" at bounding box center [215, 260] width 233 height 15
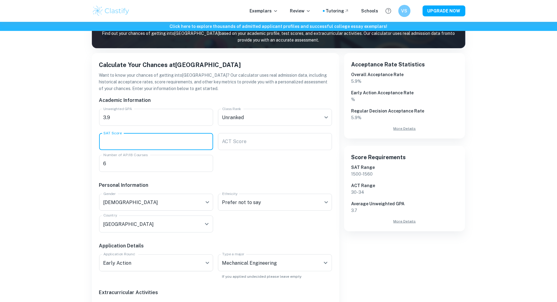
scroll to position [77, 0]
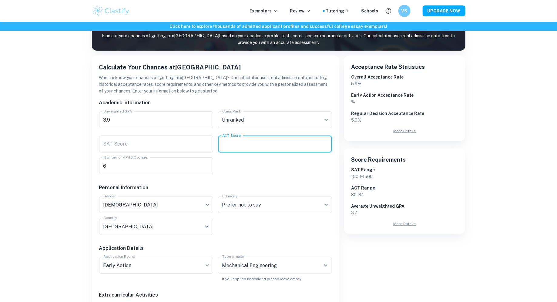
click at [245, 148] on input "ACT Score" at bounding box center [275, 144] width 114 height 17
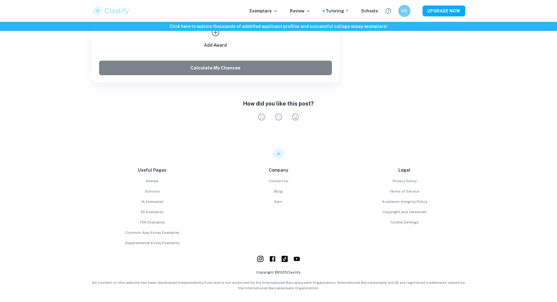
click at [284, 69] on button "Calculate My Chances" at bounding box center [215, 68] width 233 height 15
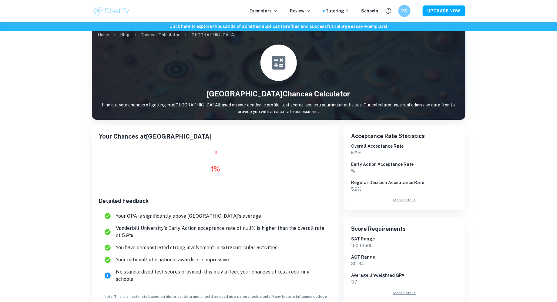
scroll to position [18, 0]
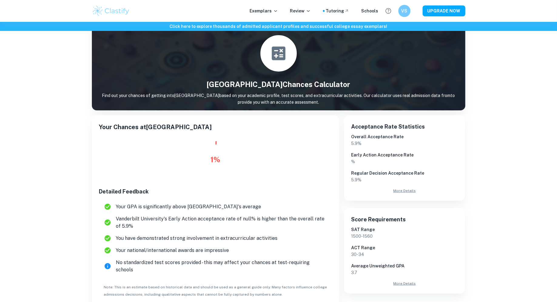
click at [219, 157] on div "1 %" at bounding box center [216, 159] width 10 height 11
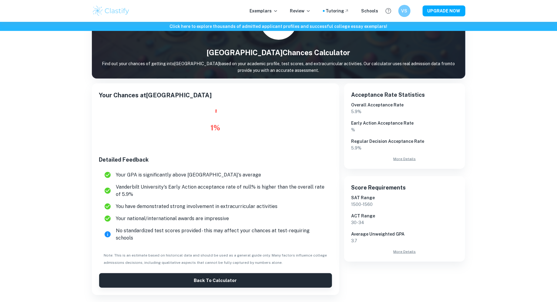
scroll to position [73, 0]
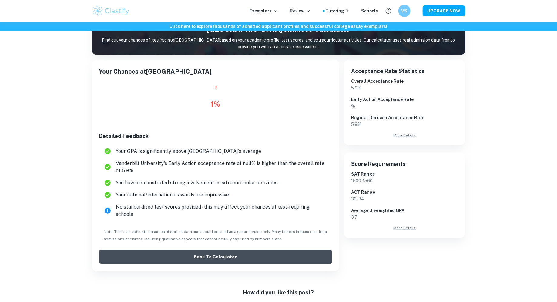
click at [219, 251] on button "Back to Calculator" at bounding box center [215, 257] width 233 height 15
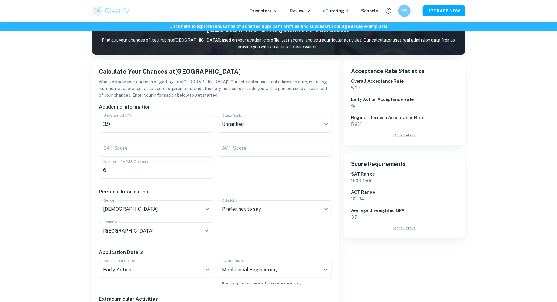
scroll to position [66, 0]
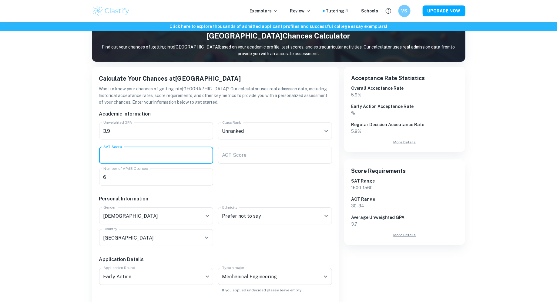
click at [141, 162] on input "SAT Score" at bounding box center [156, 155] width 114 height 17
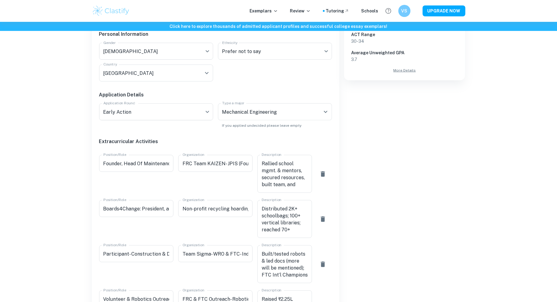
scroll to position [0, 0]
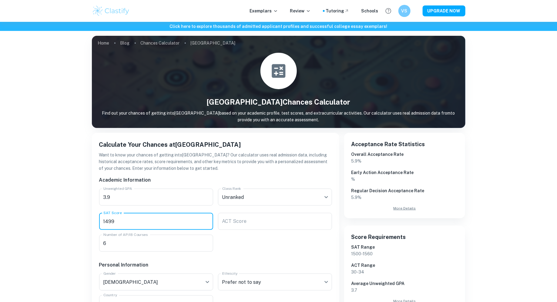
type input "1499"
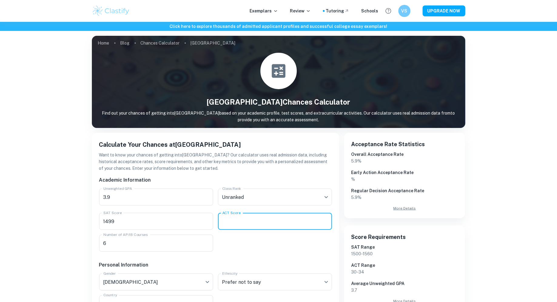
click at [225, 219] on input "ACT Score" at bounding box center [275, 221] width 114 height 17
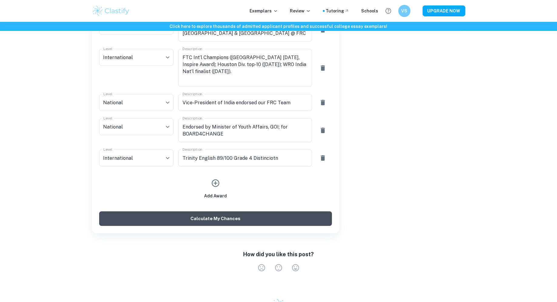
type input "34"
click at [201, 224] on button "Calculate My Chances" at bounding box center [215, 219] width 233 height 15
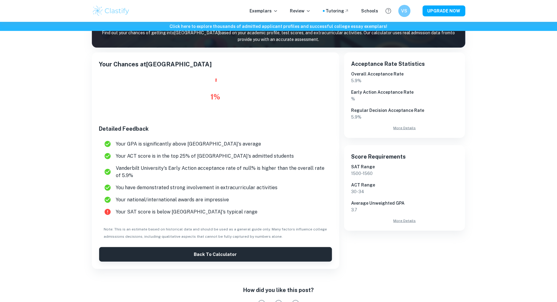
scroll to position [76, 0]
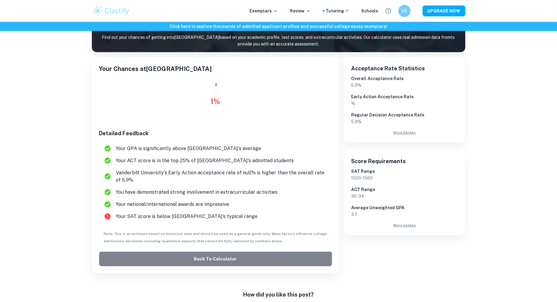
click at [217, 258] on button "Back to Calculator" at bounding box center [215, 259] width 233 height 15
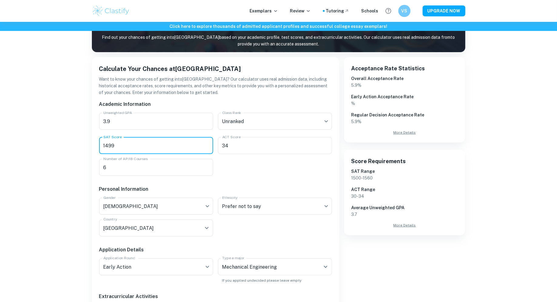
click at [144, 146] on input "1499" at bounding box center [156, 145] width 114 height 17
type input "1499"
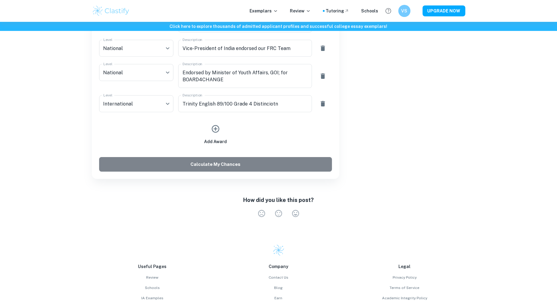
click at [158, 168] on button "Calculate My Chances" at bounding box center [215, 164] width 233 height 15
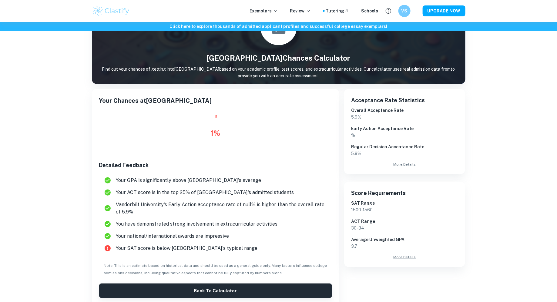
scroll to position [47, 0]
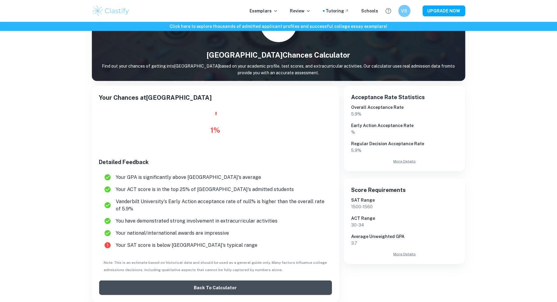
click at [181, 289] on button "Back to Calculator" at bounding box center [215, 288] width 233 height 15
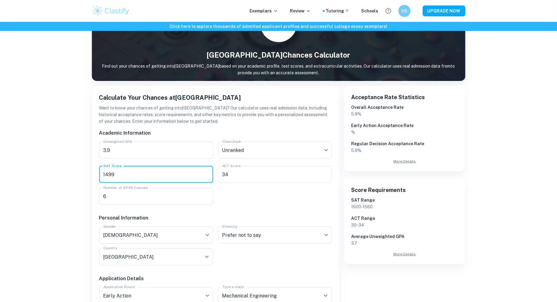
drag, startPoint x: 148, startPoint y: 174, endPoint x: 92, endPoint y: 173, distance: 56.7
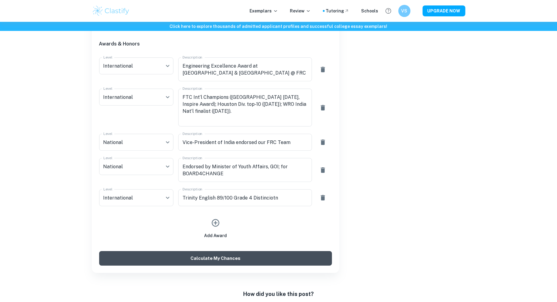
type input "1550"
click at [176, 256] on button "Calculate My Chances" at bounding box center [215, 258] width 233 height 15
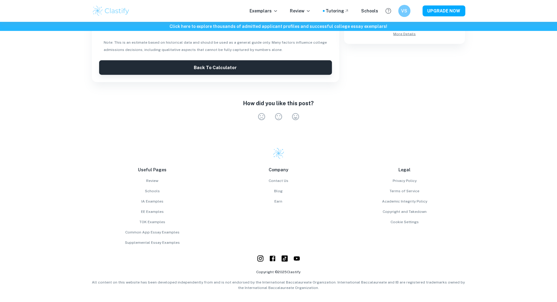
scroll to position [46, 0]
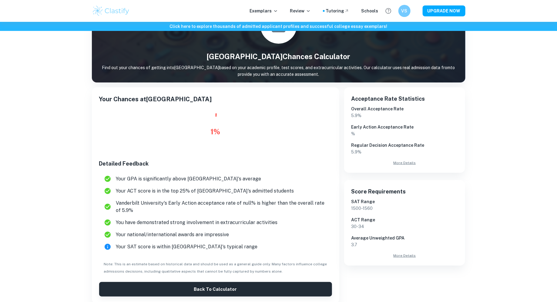
drag, startPoint x: 211, startPoint y: 128, endPoint x: 232, endPoint y: 128, distance: 21.5
click at [232, 128] on div "1 %" at bounding box center [215, 131] width 233 height 36
click at [234, 132] on div "1 %" at bounding box center [215, 131] width 233 height 36
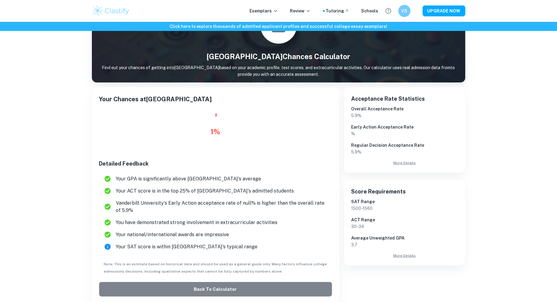
click at [253, 282] on button "Back to Calculator" at bounding box center [215, 289] width 233 height 15
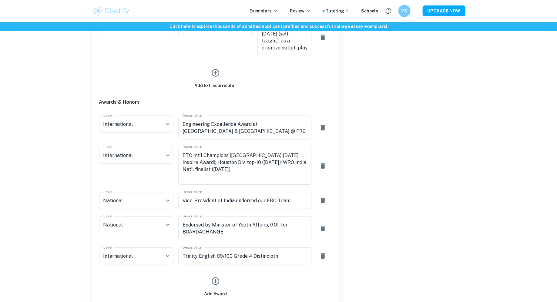
scroll to position [1024, 0]
